Goal: Task Accomplishment & Management: Use online tool/utility

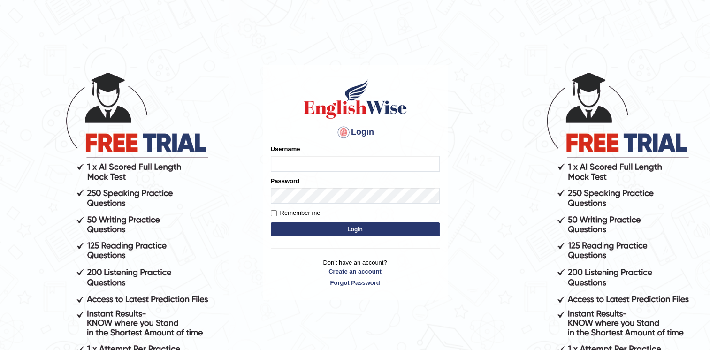
type input "chandritik7"
click at [325, 234] on button "Login" at bounding box center [355, 229] width 169 height 14
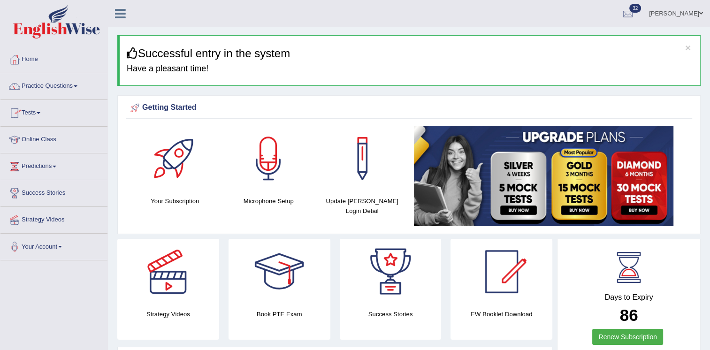
click at [38, 110] on link "Tests" at bounding box center [53, 111] width 107 height 23
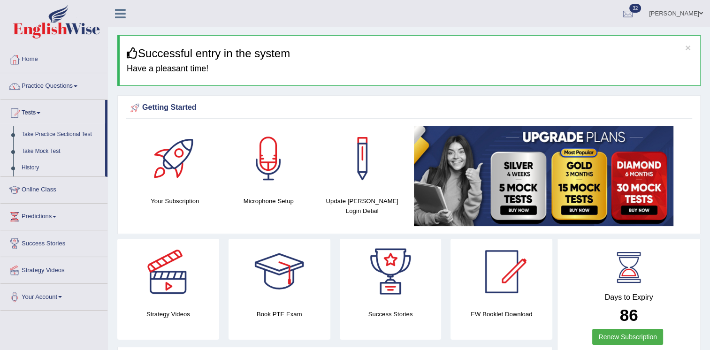
click at [21, 167] on link "History" at bounding box center [61, 168] width 88 height 17
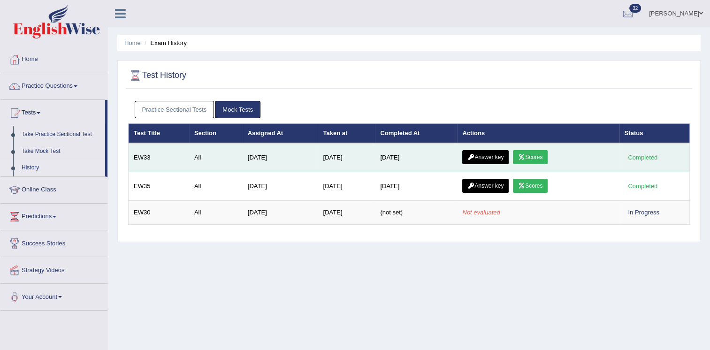
click at [522, 158] on icon at bounding box center [521, 157] width 7 height 6
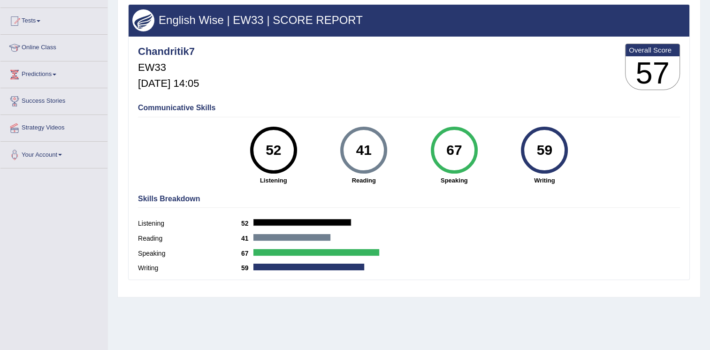
scroll to position [95, 0]
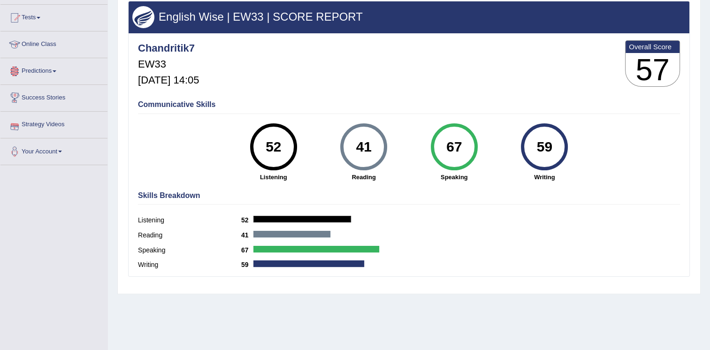
click at [44, 40] on link "Online Class" at bounding box center [53, 42] width 107 height 23
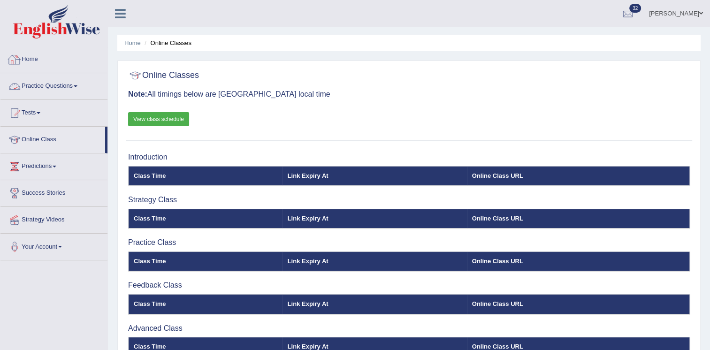
click at [30, 84] on link "Practice Questions" at bounding box center [53, 84] width 107 height 23
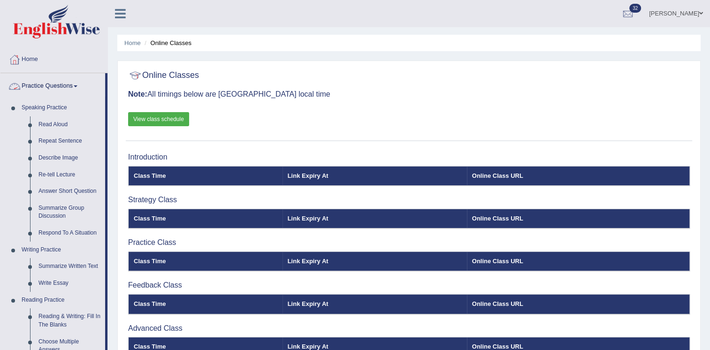
click at [58, 83] on link "Practice Questions" at bounding box center [52, 84] width 105 height 23
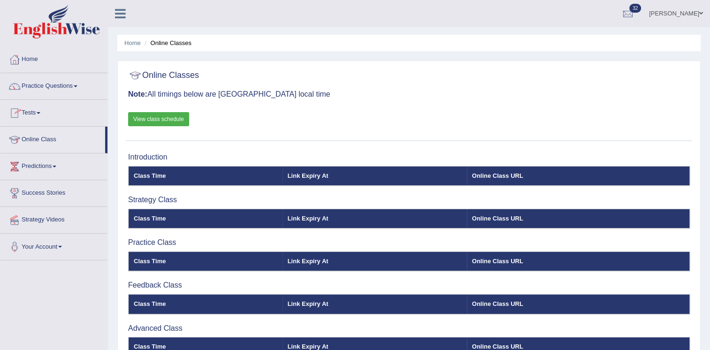
click at [36, 114] on link "Tests" at bounding box center [53, 111] width 107 height 23
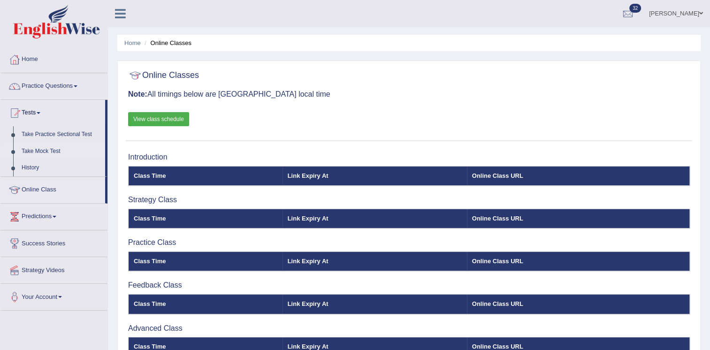
click at [39, 153] on link "Take Mock Test" at bounding box center [61, 151] width 88 height 17
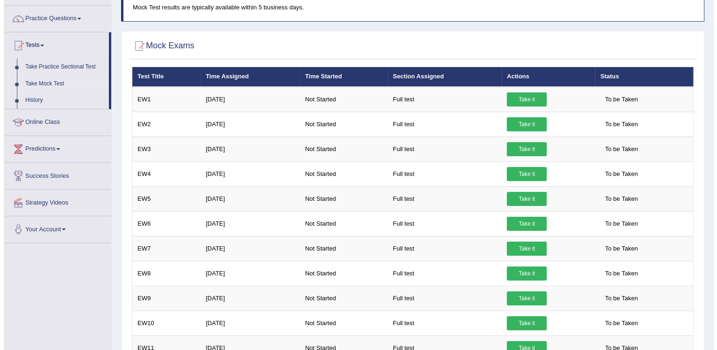
scroll to position [50, 0]
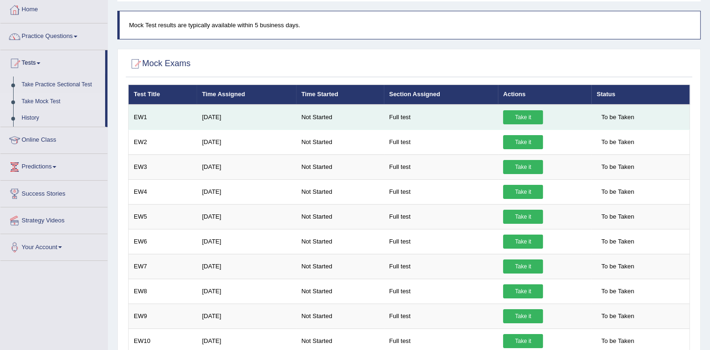
click at [524, 113] on link "Take it" at bounding box center [523, 117] width 40 height 14
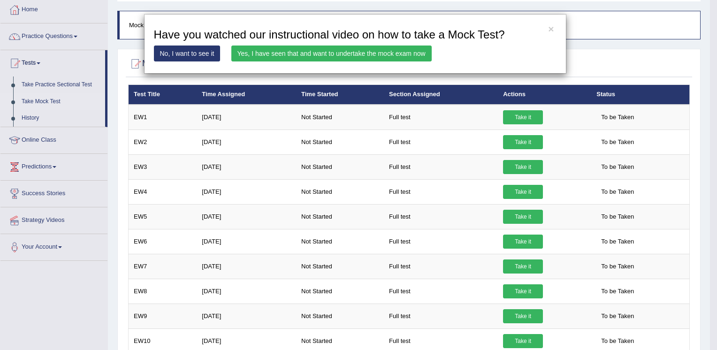
click at [328, 50] on link "Yes, I have seen that and want to undertake the mock exam now" at bounding box center [331, 54] width 200 height 16
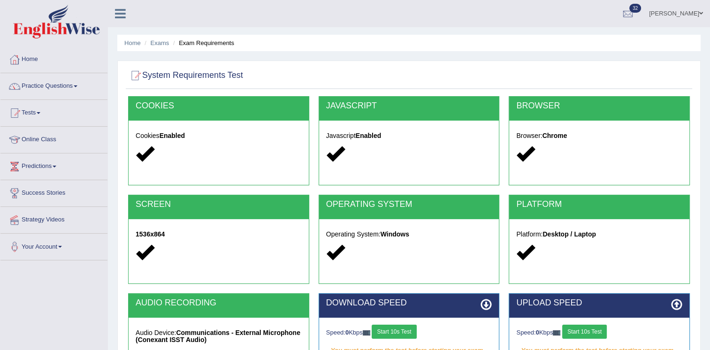
click at [365, 23] on ul "[PERSON_NAME] Toggle navigation Username: chandritik7 Access Type: Online Subsc…" at bounding box center [499, 13] width 421 height 27
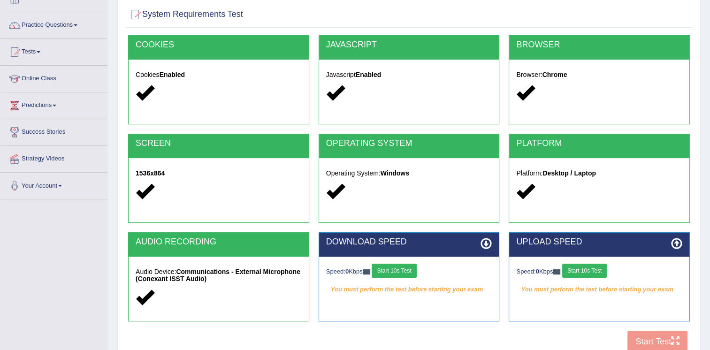
scroll to position [75, 0]
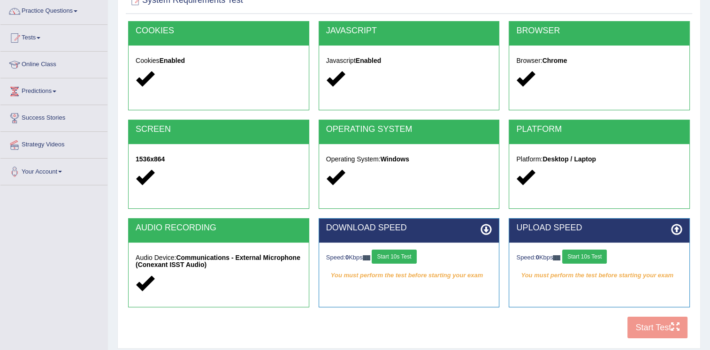
click at [393, 254] on button "Start 10s Test" at bounding box center [394, 257] width 45 height 14
click at [601, 256] on button "Start 10s Test" at bounding box center [584, 257] width 45 height 14
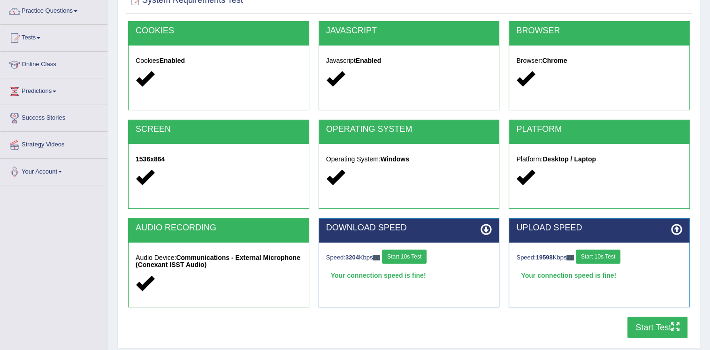
click at [652, 331] on button "Start Test" at bounding box center [657, 328] width 60 height 22
